Goal: Task Accomplishment & Management: Complete application form

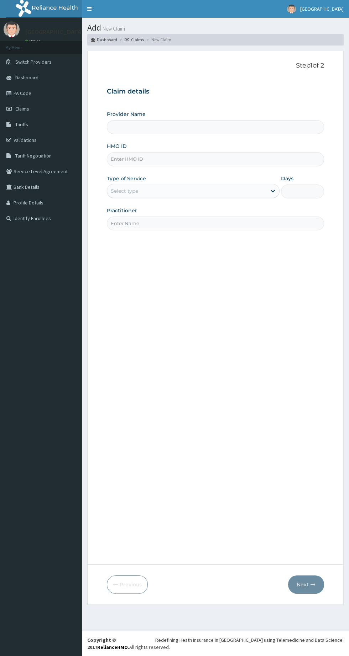
type input "[GEOGRAPHIC_DATA]"
type input "1"
click at [187, 159] on input "HMO ID" at bounding box center [215, 159] width 217 height 14
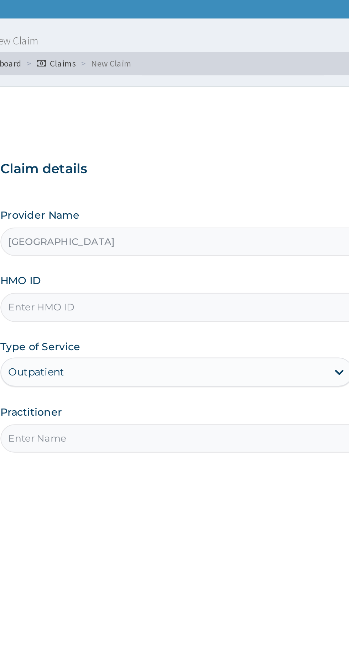
click at [198, 158] on input "HMO ID" at bounding box center [215, 159] width 217 height 14
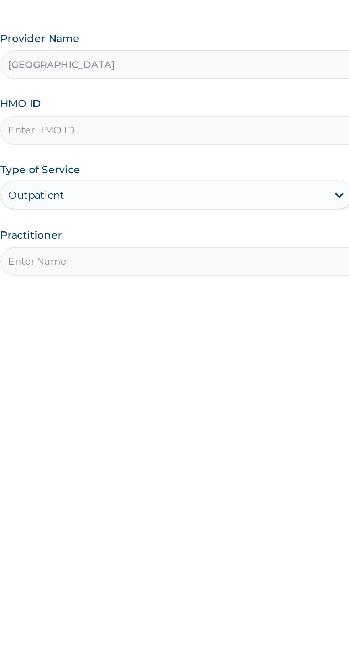
click at [192, 160] on input "HMO ID" at bounding box center [215, 159] width 217 height 14
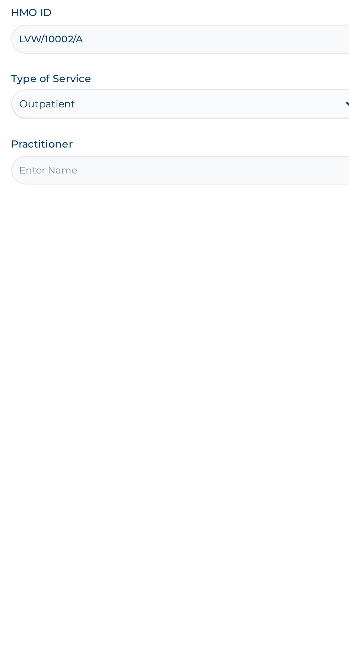
type input "LVW/10002/A"
click at [158, 222] on input "Practitioner" at bounding box center [215, 224] width 217 height 14
type input "Darlington"
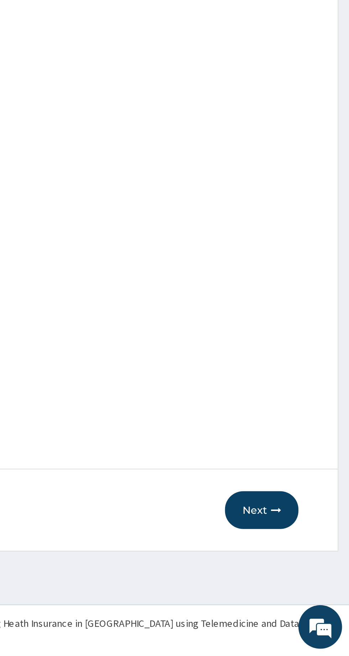
click at [306, 582] on button "Next" at bounding box center [306, 585] width 36 height 18
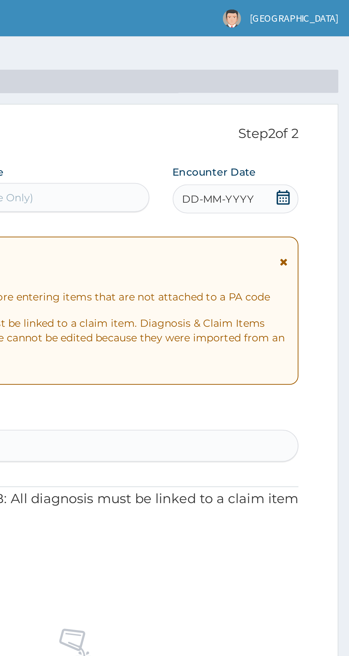
click at [301, 97] on div "DD-MM-YYYY" at bounding box center [293, 97] width 62 height 14
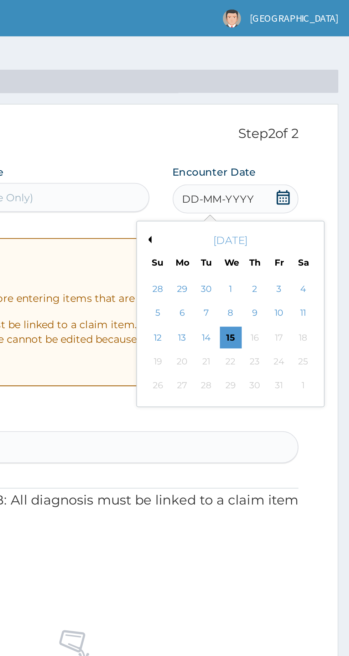
click at [268, 163] on div "13" at bounding box center [266, 165] width 11 height 11
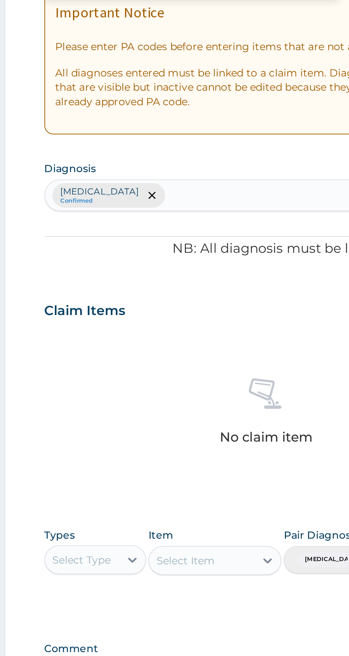
type input "PA/EB2885"
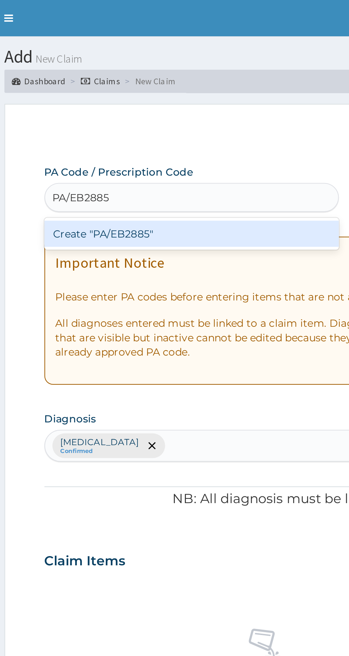
click at [149, 117] on div "Create "PA/EB2885"" at bounding box center [179, 114] width 144 height 13
type input "PA/EB2885"
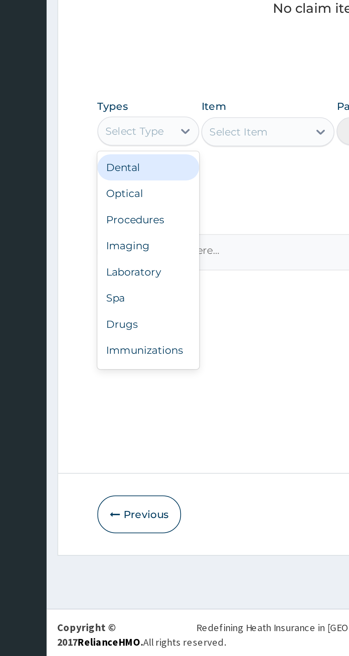
scroll to position [24, 0]
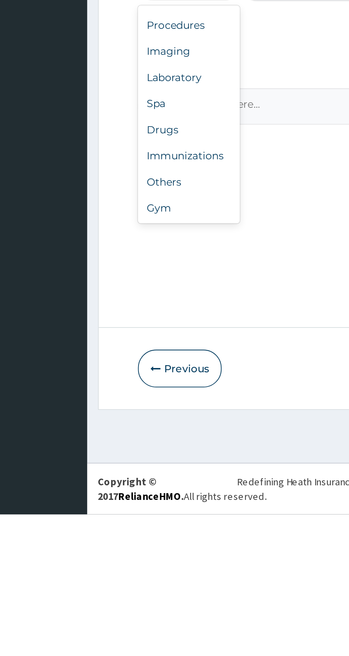
click at [120, 508] on div "Gym" at bounding box center [132, 506] width 50 height 13
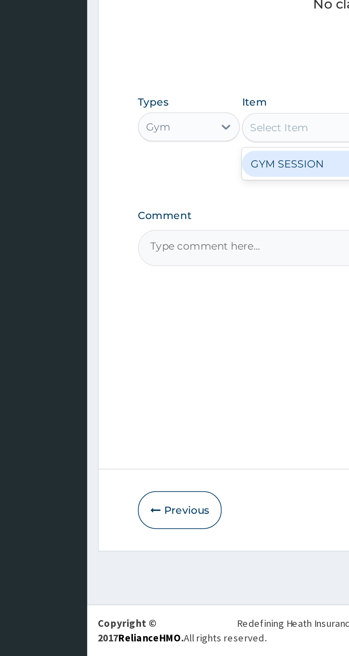
scroll to position [0, 0]
click at [181, 416] on div "GYM SESSION" at bounding box center [190, 415] width 65 height 13
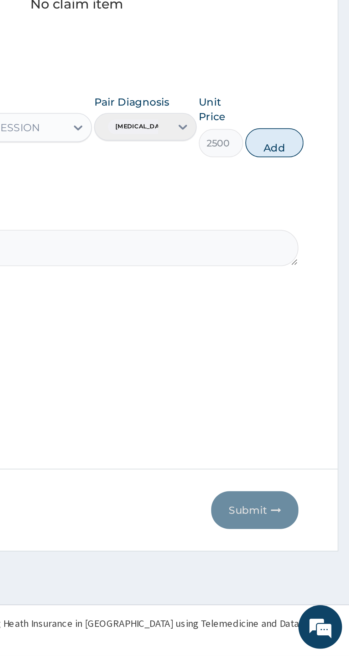
click at [321, 403] on button "Add" at bounding box center [312, 405] width 28 height 14
type input "0"
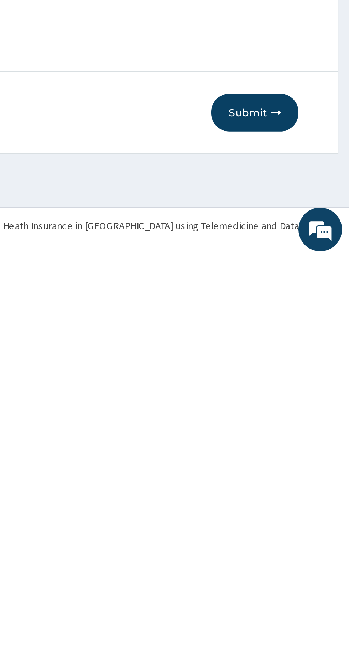
click at [305, 588] on button "Submit" at bounding box center [302, 585] width 43 height 18
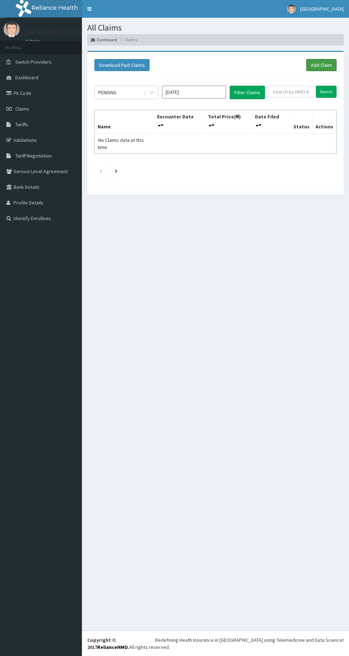
click at [322, 65] on link "Add Claim" at bounding box center [321, 65] width 30 height 12
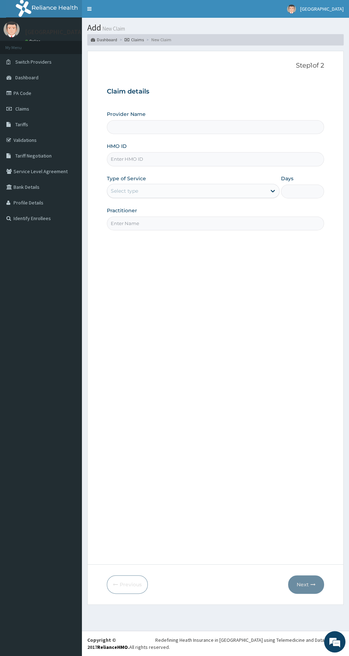
click at [169, 160] on input "HMO ID" at bounding box center [215, 159] width 217 height 14
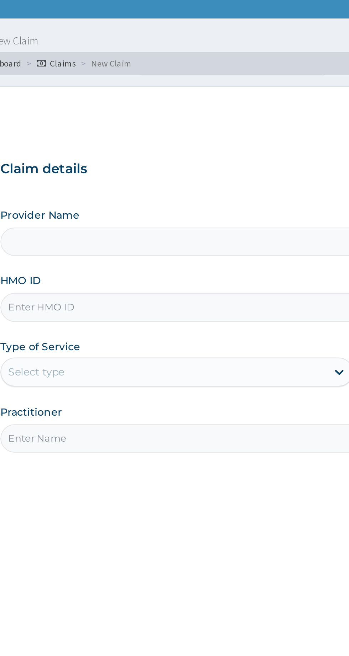
type input "[GEOGRAPHIC_DATA]"
type input "1"
click at [157, 160] on input "ENP/10300/D" at bounding box center [215, 159] width 217 height 14
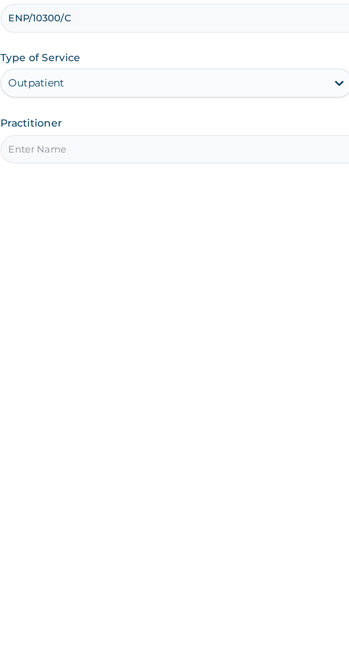
type input "ENP/10300/C"
click at [176, 223] on input "Practitioner" at bounding box center [215, 224] width 217 height 14
type input "Darlington"
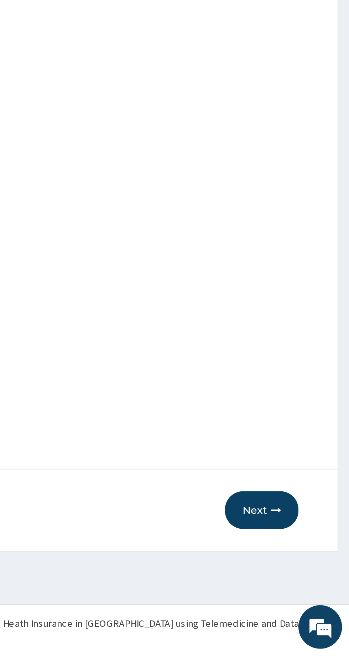
click at [307, 586] on button "Next" at bounding box center [306, 585] width 36 height 18
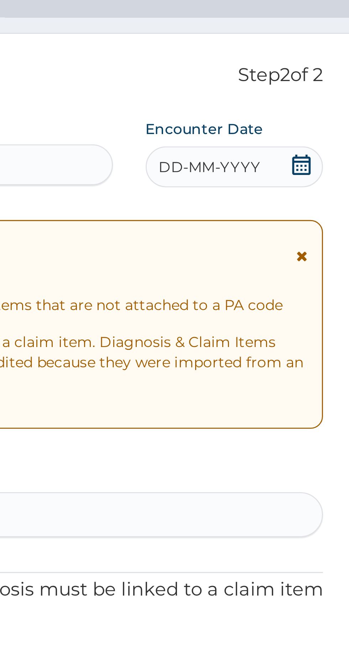
click at [293, 97] on span "DD-MM-YYYY" at bounding box center [284, 97] width 35 height 7
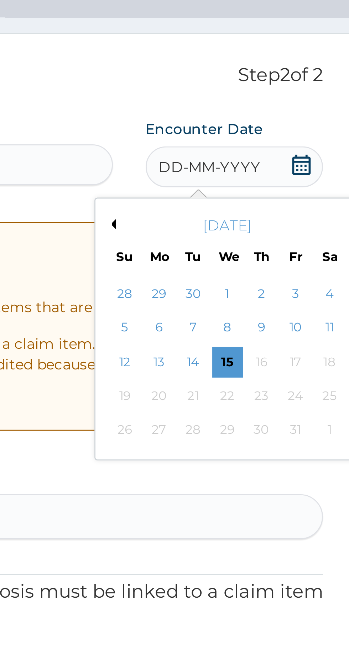
click at [279, 153] on div "7" at bounding box center [278, 153] width 11 height 11
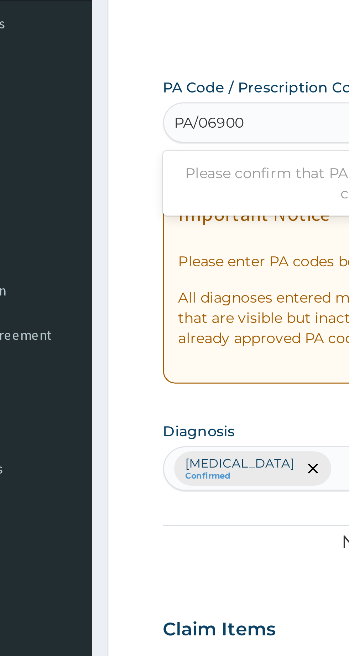
type input "PA/06900"
